Goal: Obtain resource: Download file/media

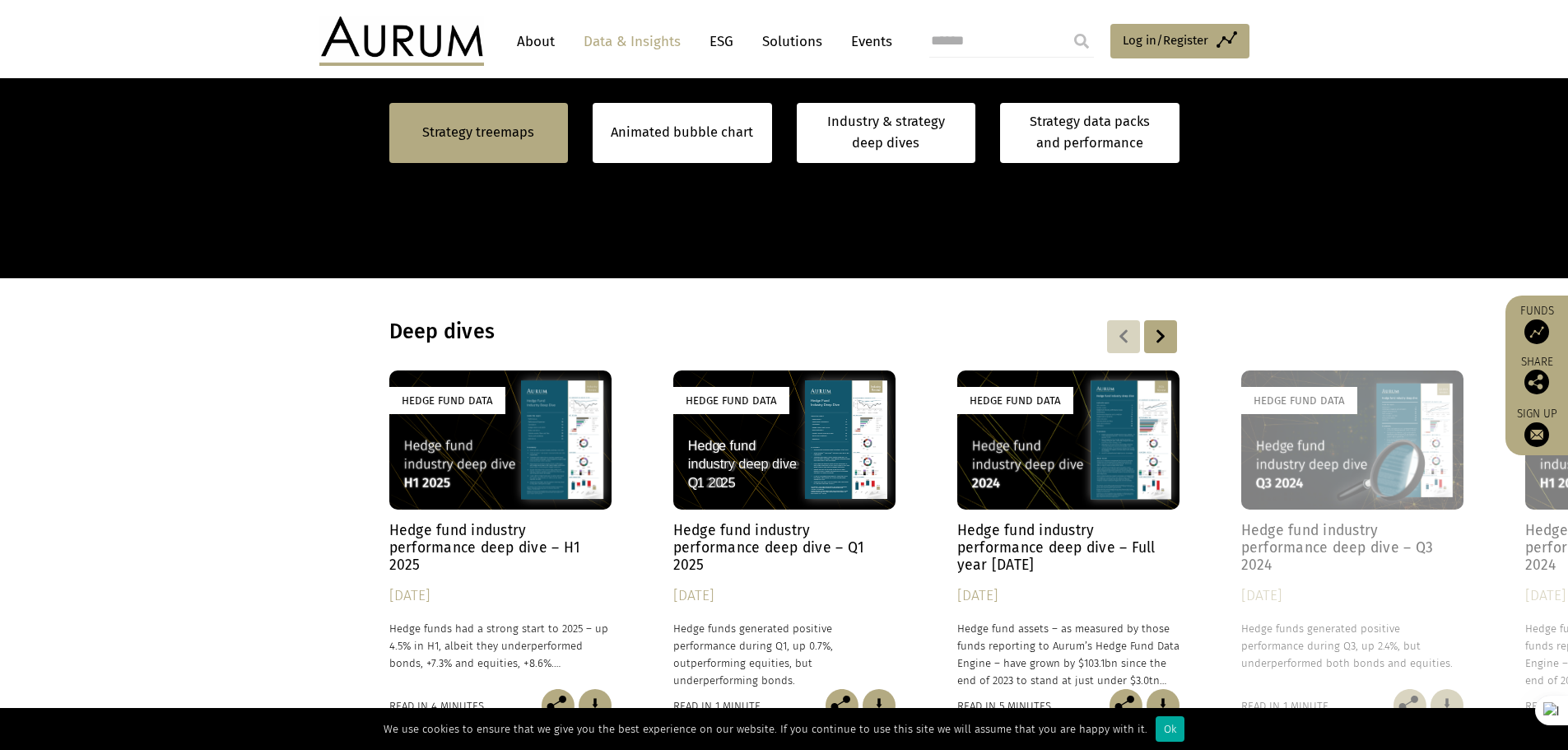
scroll to position [1123, 0]
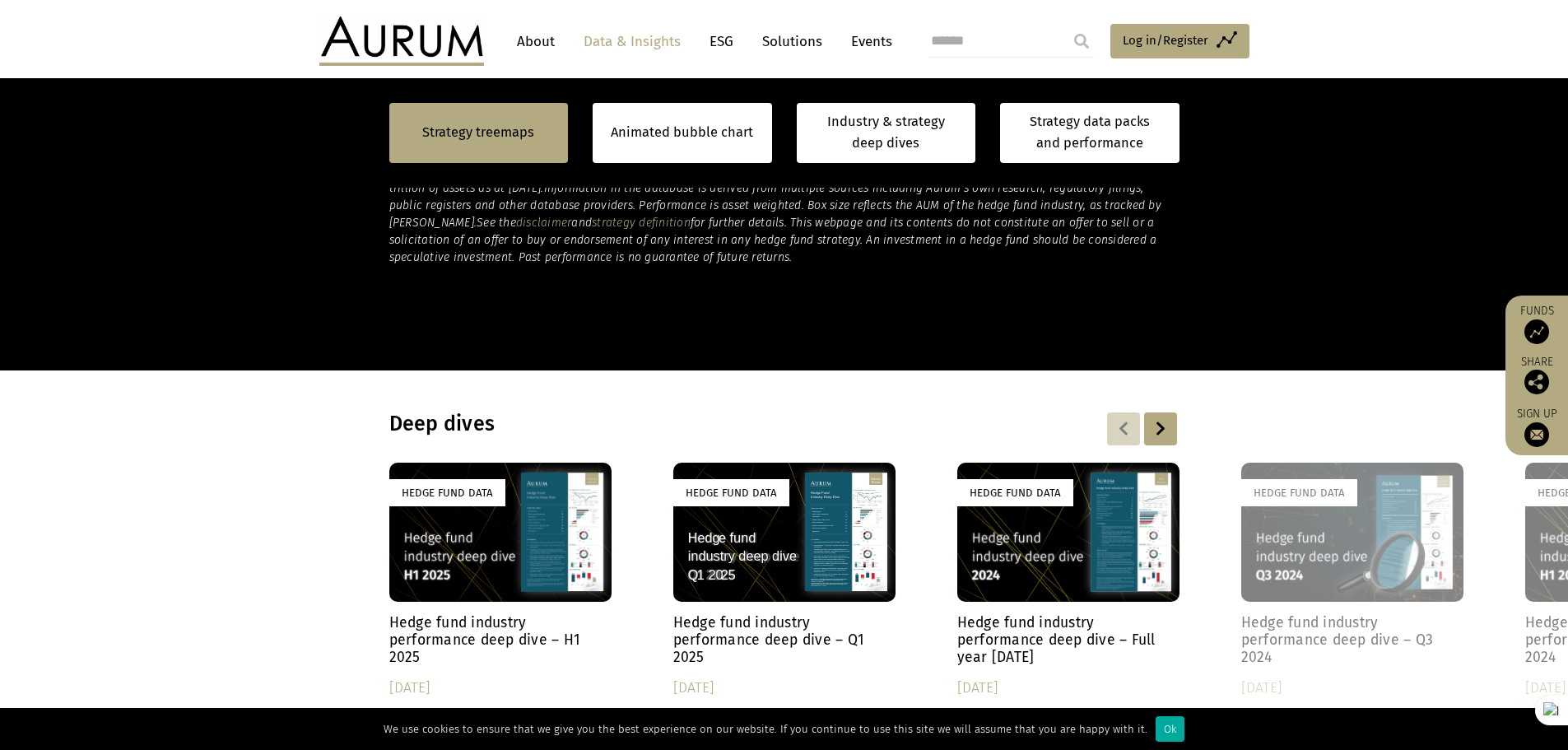
click at [544, 559] on div "Hedge Fund Data" at bounding box center [500, 532] width 222 height 139
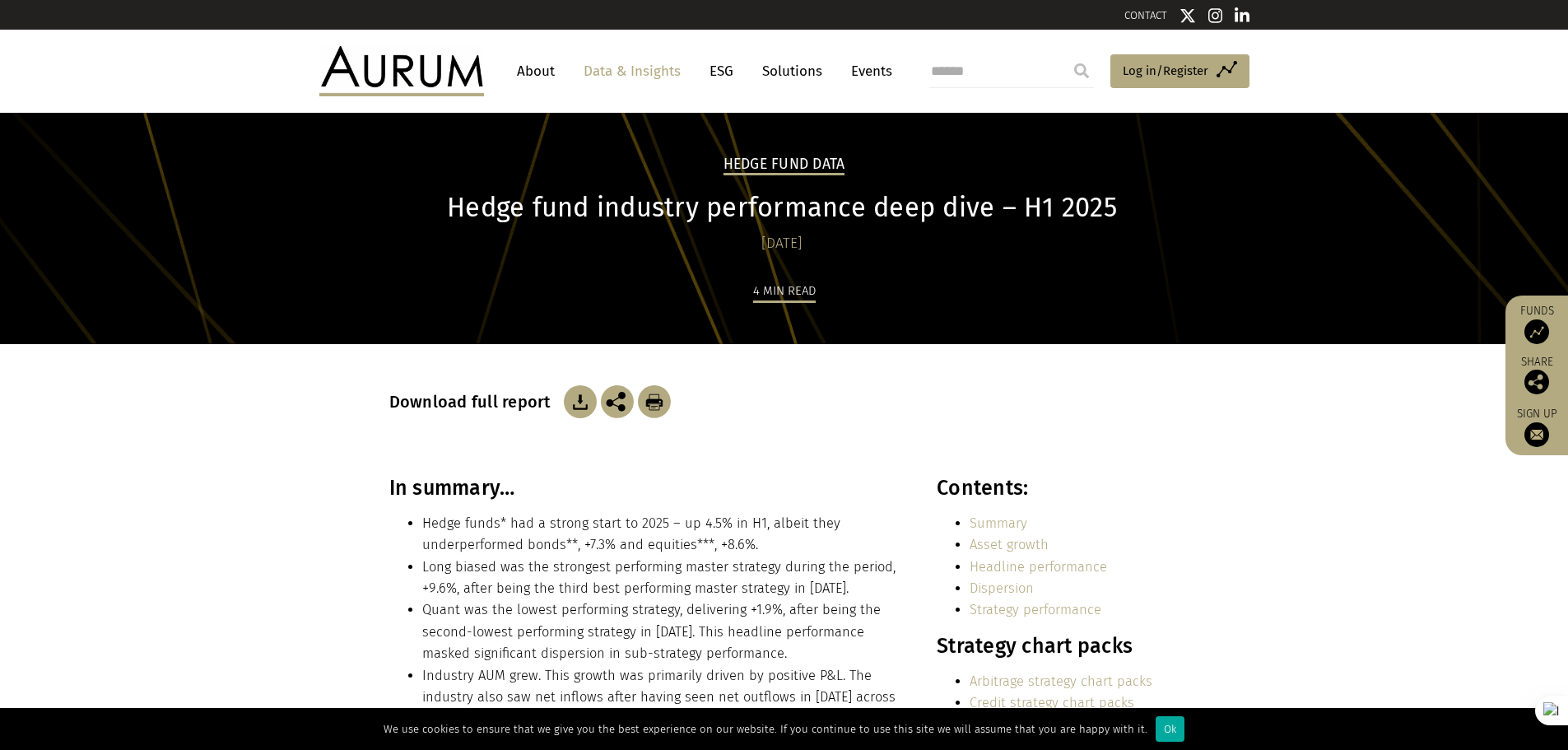
click at [580, 395] on img at bounding box center [580, 402] width 33 height 33
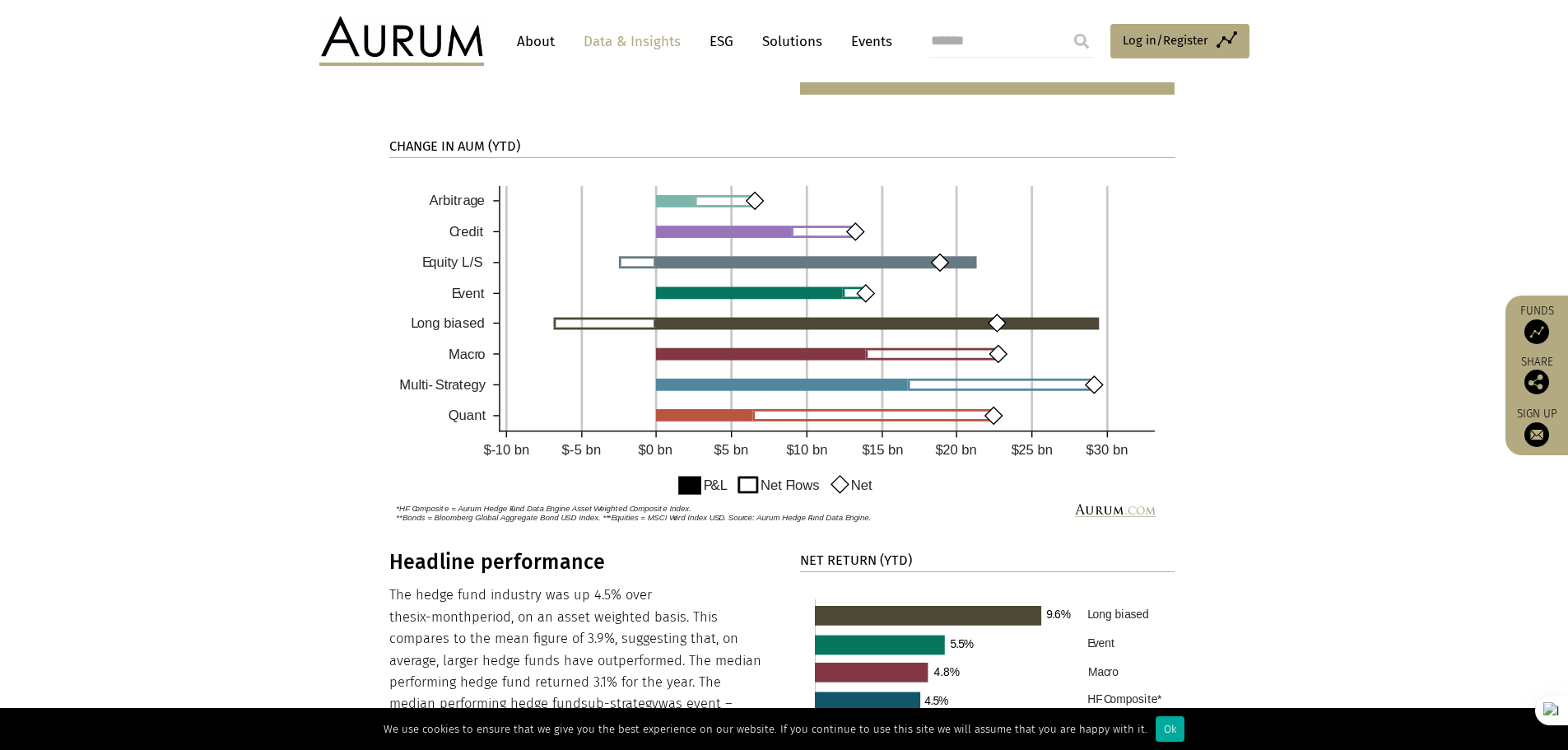
scroll to position [1153, 0]
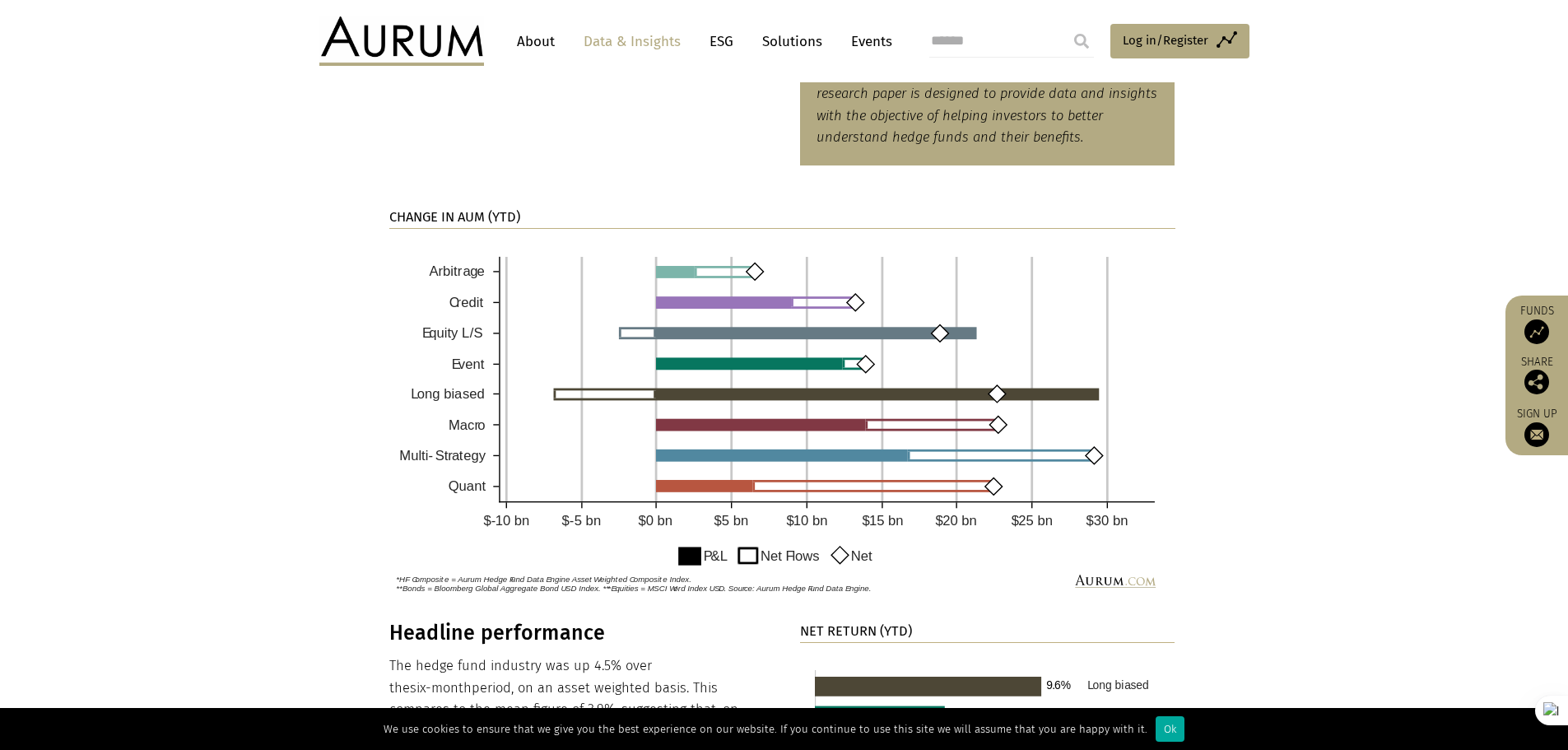
click at [735, 271] on img at bounding box center [783, 420] width 787 height 359
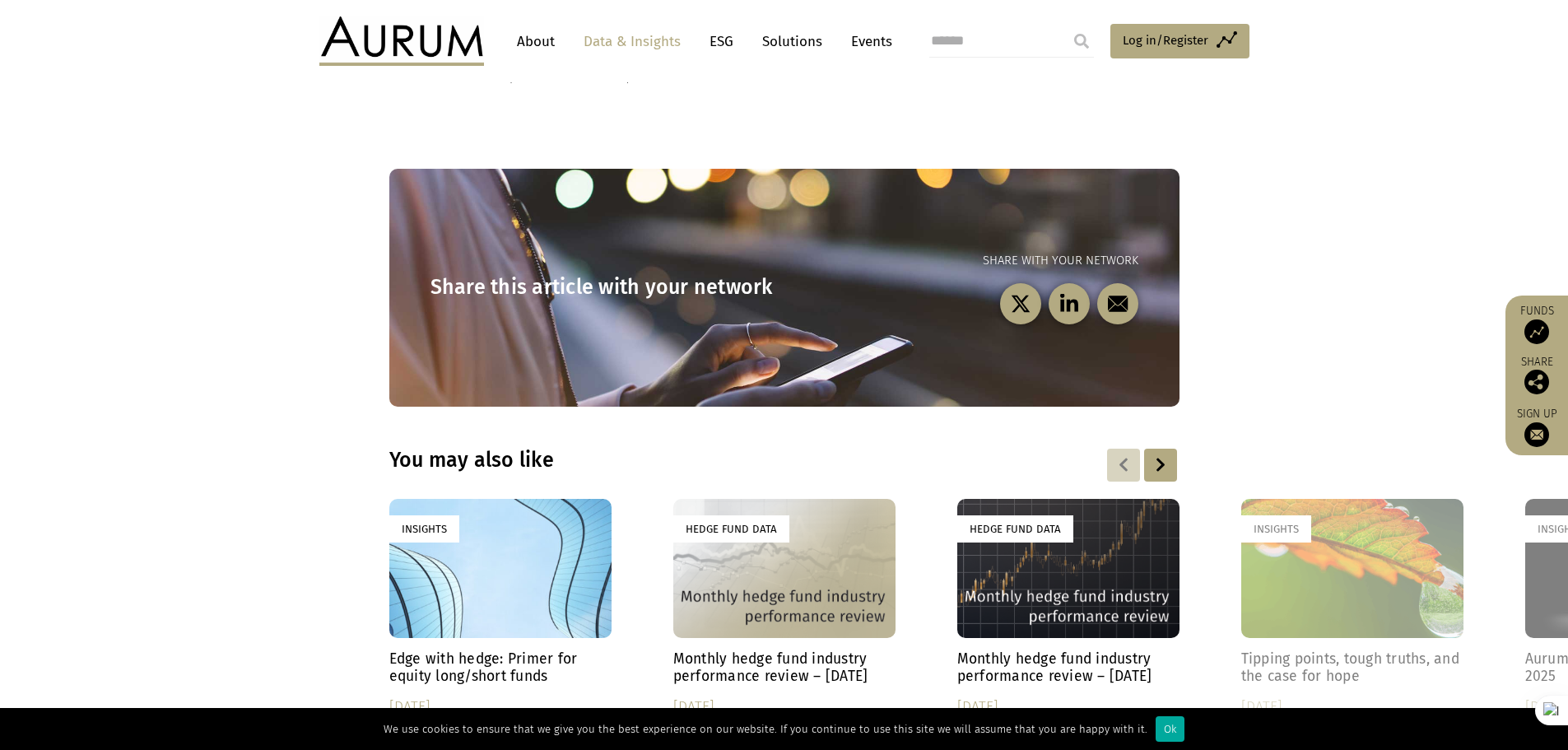
scroll to position [4775, 0]
